Goal: Transaction & Acquisition: Purchase product/service

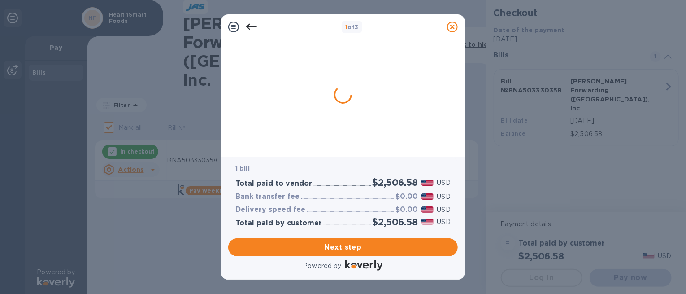
checkbox input "false"
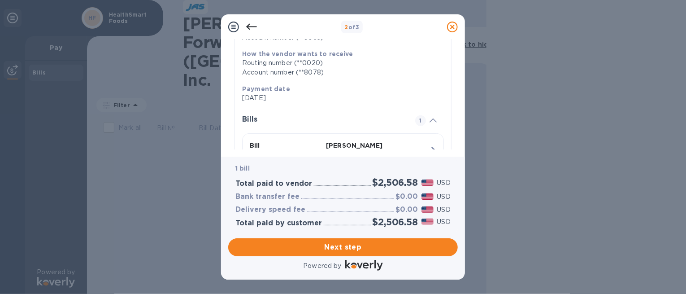
scroll to position [213, 0]
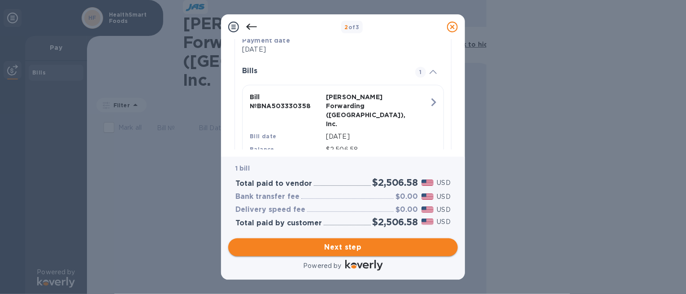
click at [364, 249] on span "Next step" at bounding box center [342, 247] width 215 height 11
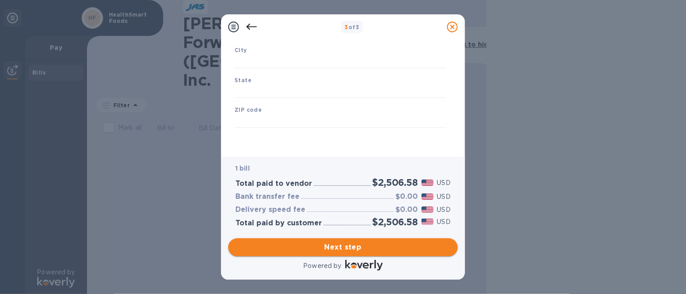
scroll to position [146, 0]
type input "[GEOGRAPHIC_DATA]"
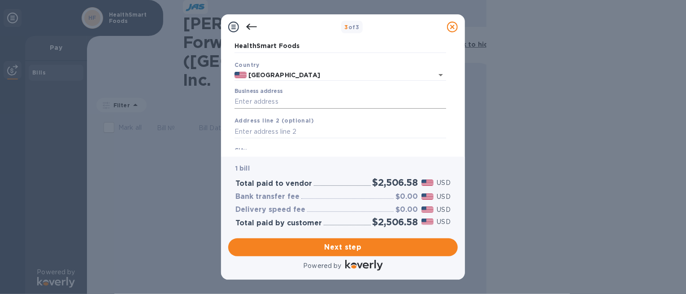
scroll to position [90, 0]
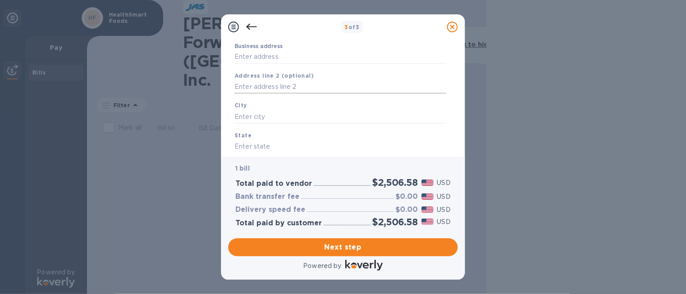
click at [308, 91] on input "text" at bounding box center [341, 86] width 212 height 13
click at [316, 57] on input "Business address" at bounding box center [341, 56] width 212 height 13
type input "[STREET_ADDRESS][PERSON_NAME]"
click at [299, 109] on div "City" at bounding box center [340, 112] width 219 height 30
click at [300, 117] on input "text" at bounding box center [341, 116] width 212 height 13
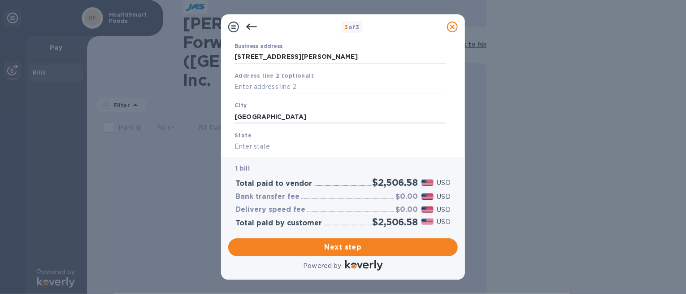
type input "[GEOGRAPHIC_DATA]"
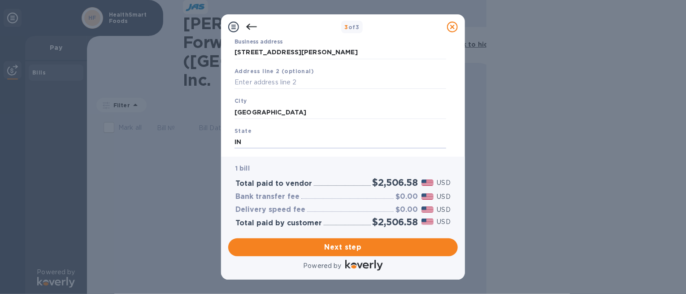
type input "IN"
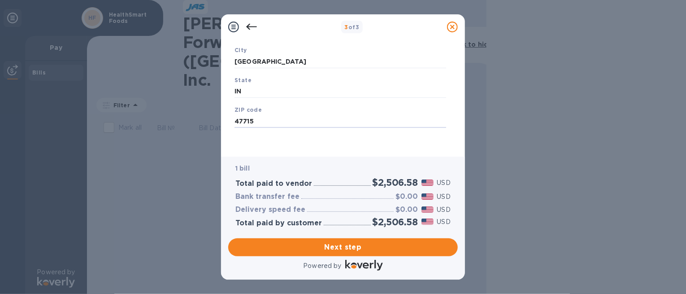
type input "47715"
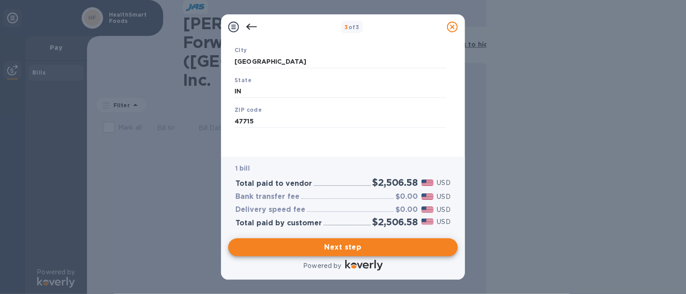
click at [366, 261] on img at bounding box center [364, 265] width 38 height 11
click at [380, 253] on button "Next step" at bounding box center [343, 247] width 230 height 18
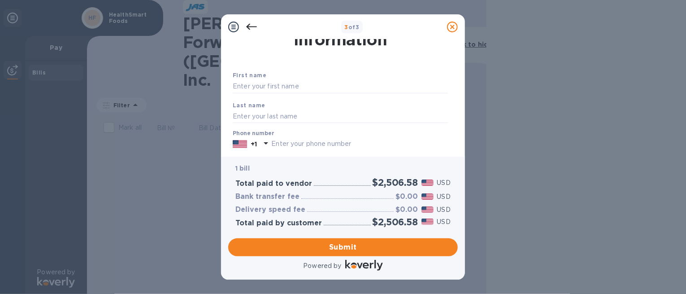
scroll to position [0, 0]
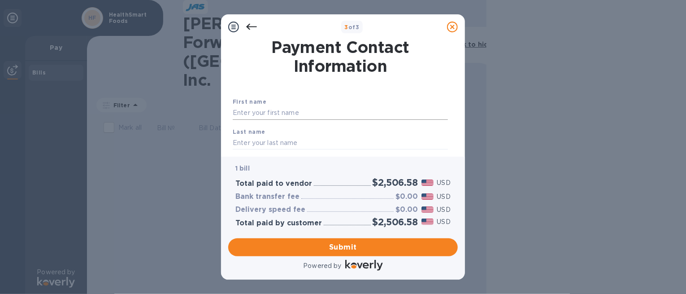
click at [328, 112] on input "text" at bounding box center [340, 112] width 215 height 13
type input "[PERSON_NAME]"
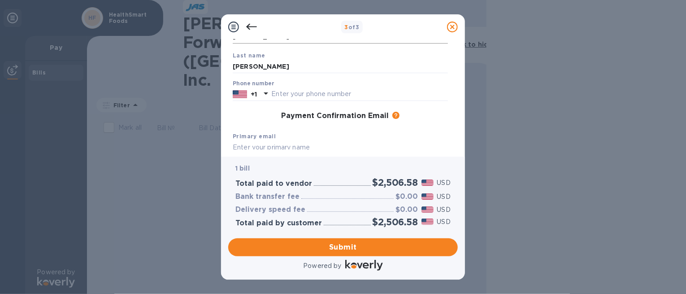
scroll to position [81, 0]
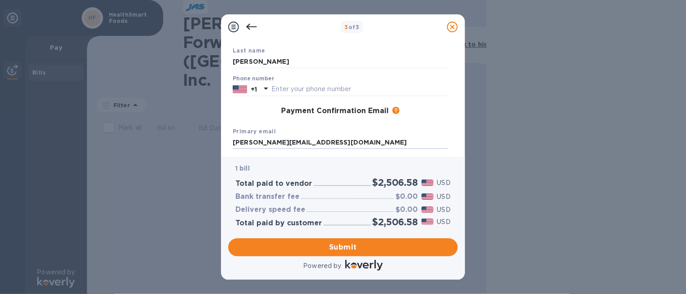
type input "[PERSON_NAME][EMAIL_ADDRESS][DOMAIN_NAME]"
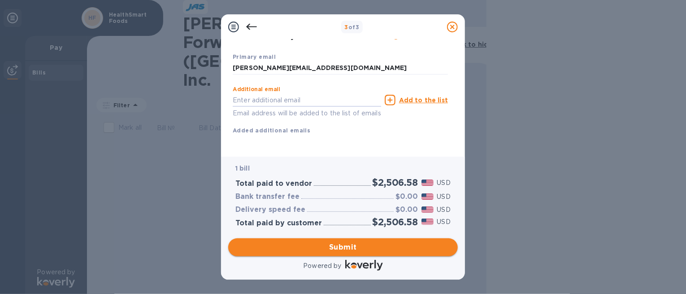
click at [385, 248] on span "Submit" at bounding box center [342, 247] width 215 height 11
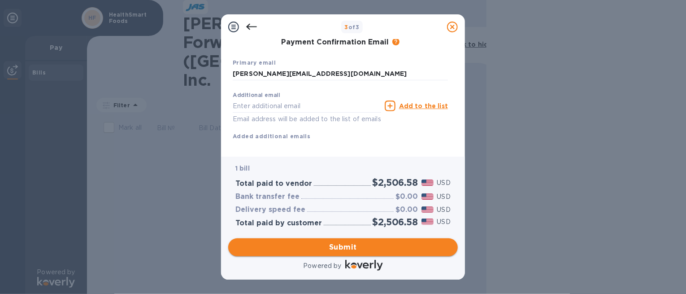
scroll to position [174, 0]
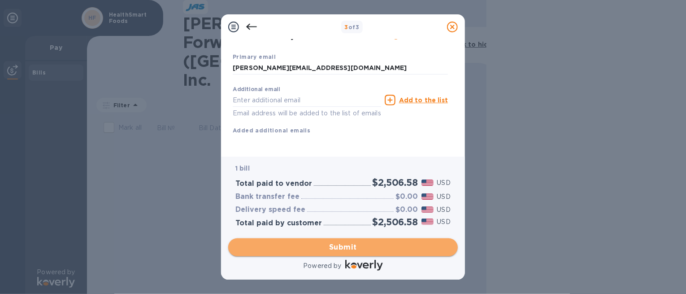
click at [373, 254] on button "Submit" at bounding box center [343, 247] width 230 height 18
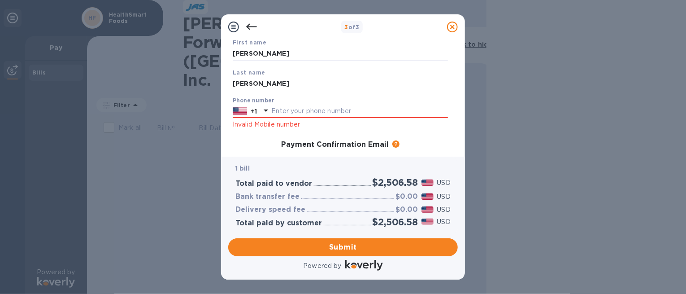
scroll to position [45, 0]
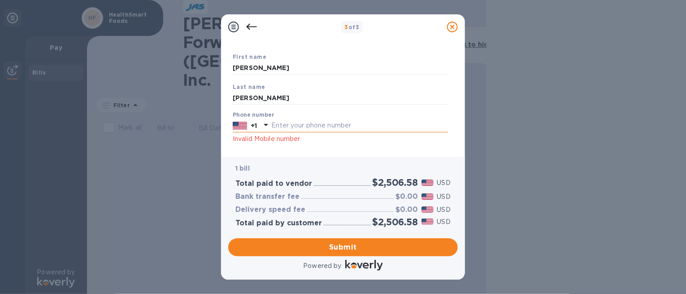
click at [353, 122] on input "text" at bounding box center [359, 125] width 177 height 13
type input "8122051770"
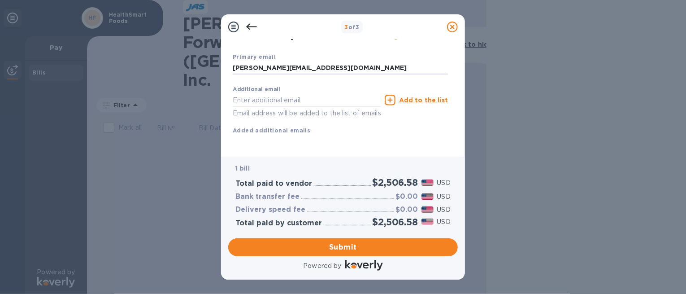
scroll to position [178, 0]
click at [366, 245] on span "Submit" at bounding box center [342, 247] width 215 height 11
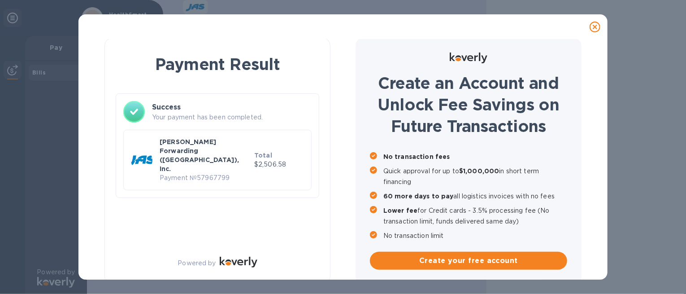
scroll to position [0, 0]
